Goal: Find specific page/section: Find specific page/section

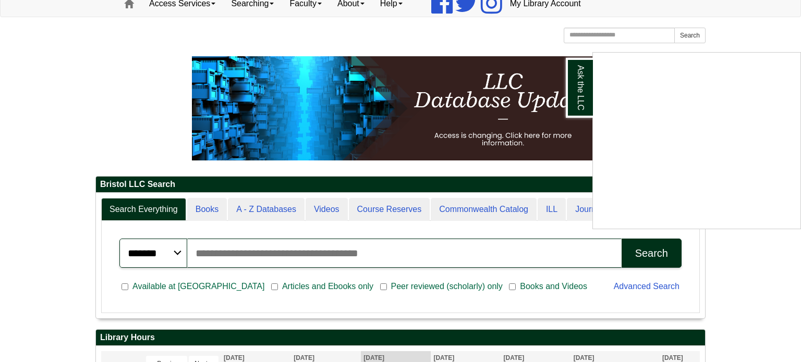
click at [258, 203] on div "Ask the LLC" at bounding box center [400, 181] width 801 height 362
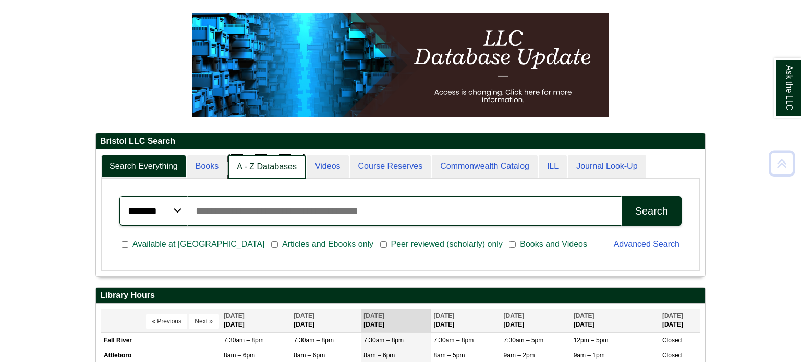
scroll to position [158, 0]
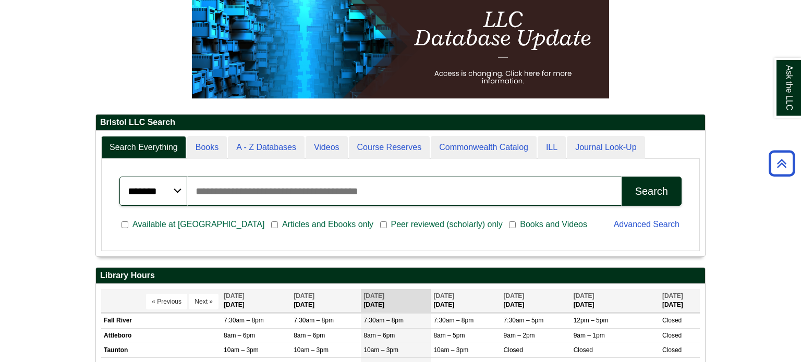
click at [258, 191] on input "Search articles, books, journals & more" at bounding box center [404, 191] width 434 height 29
click at [196, 192] on input "**********" at bounding box center [404, 191] width 434 height 29
type input "**********"
click at [655, 203] on button "Search" at bounding box center [652, 191] width 60 height 29
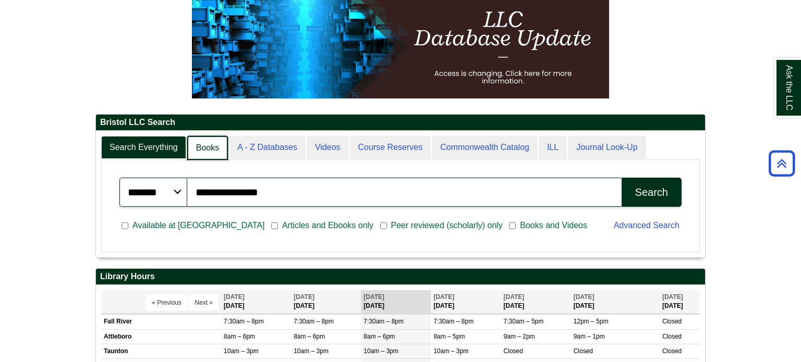
scroll to position [127, 609]
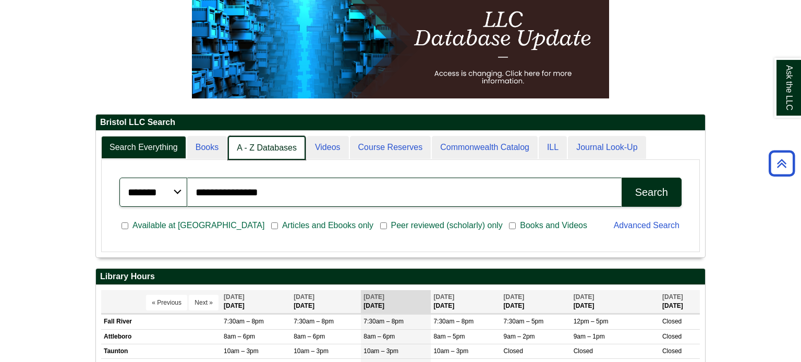
click at [252, 152] on link "A - Z Databases" at bounding box center [267, 148] width 78 height 25
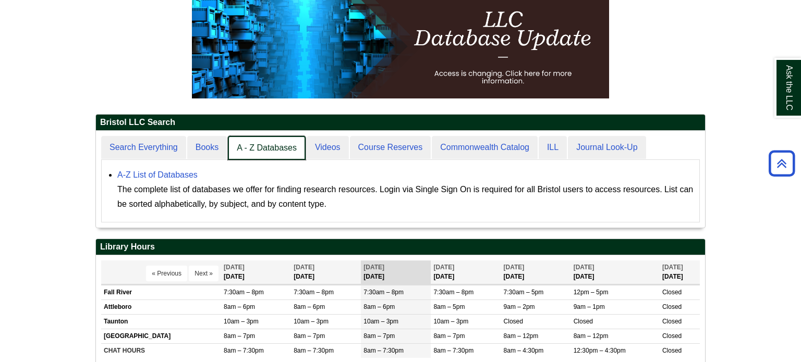
scroll to position [96, 609]
click at [259, 150] on link "A - Z Databases" at bounding box center [267, 148] width 78 height 25
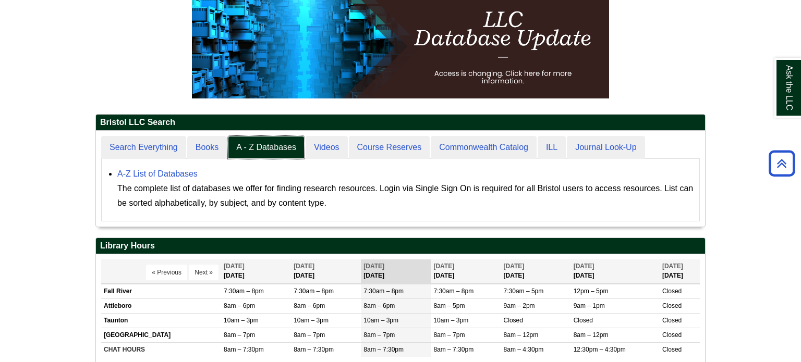
scroll to position [96, 609]
click at [178, 173] on link "A-Z List of Databases" at bounding box center [157, 173] width 80 height 9
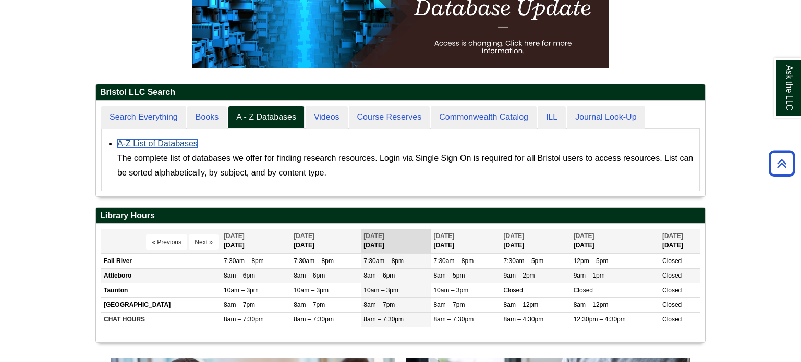
scroll to position [188, 0]
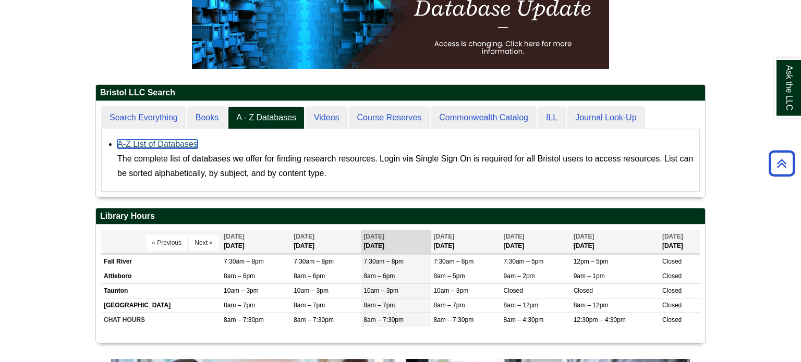
click at [136, 142] on link "A-Z List of Databases" at bounding box center [157, 144] width 80 height 9
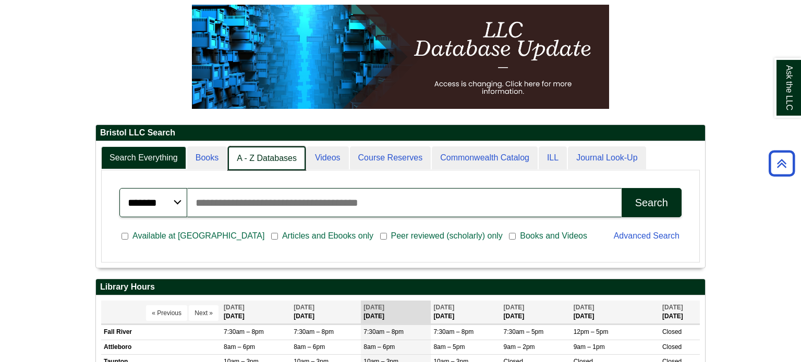
scroll to position [5, 5]
click at [257, 154] on link "A - Z Databases" at bounding box center [267, 159] width 78 height 25
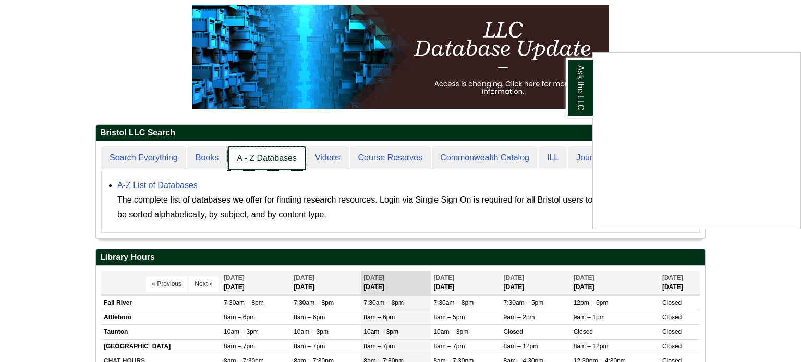
scroll to position [96, 609]
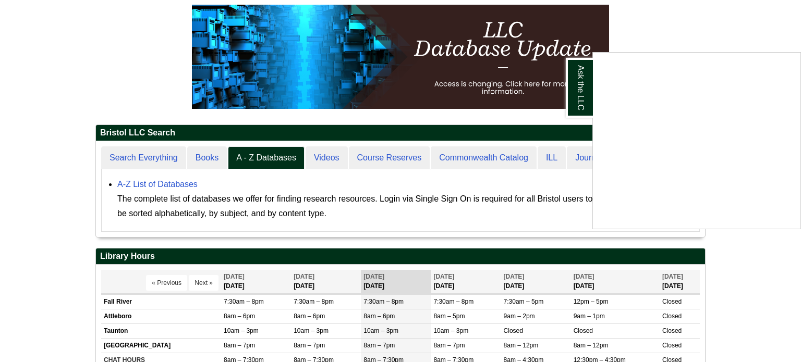
click at [174, 187] on div "Ask the LLC" at bounding box center [400, 181] width 801 height 362
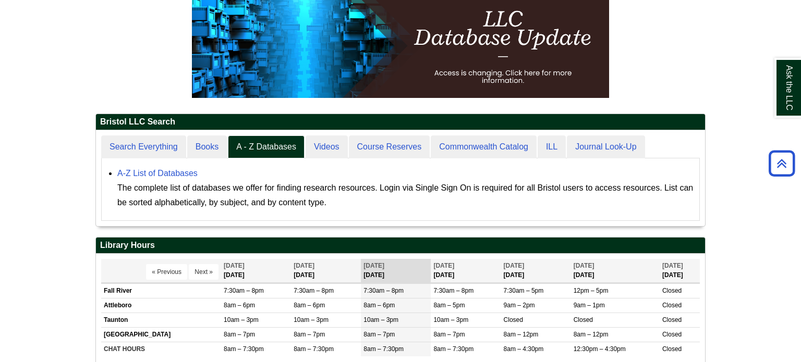
scroll to position [161, 0]
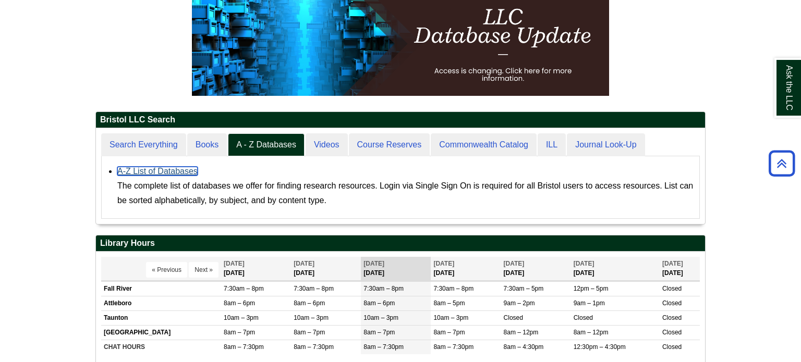
click at [144, 167] on link "A-Z List of Databases" at bounding box center [157, 171] width 80 height 9
